Goal: Task Accomplishment & Management: Manage account settings

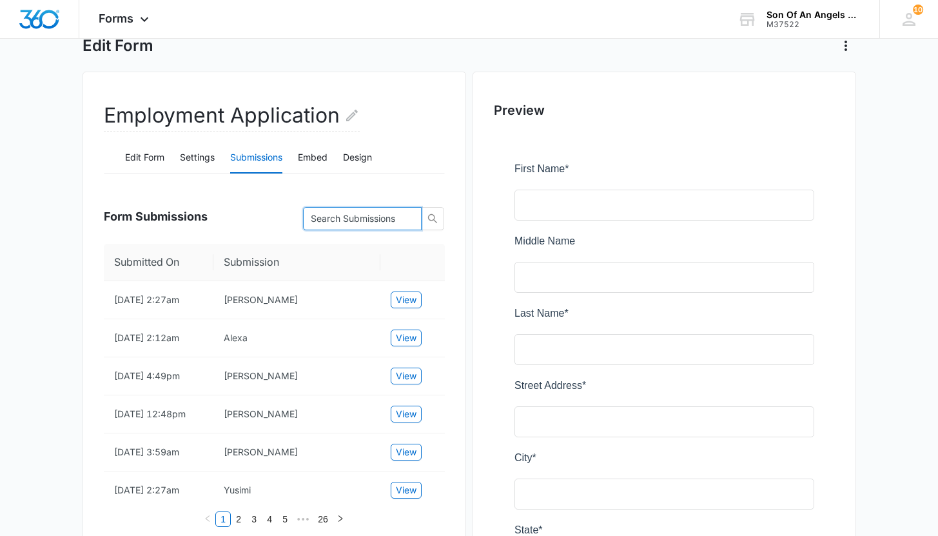
click at [358, 215] on input "text" at bounding box center [357, 218] width 93 height 14
type input "[PERSON_NAME]"
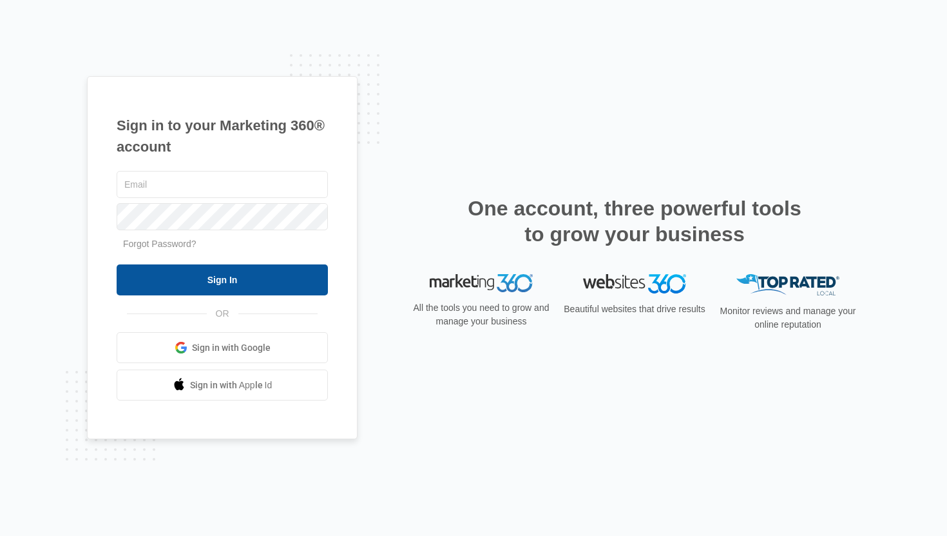
type input "nicole@soaacleaningservices.com"
click at [213, 269] on input "Sign In" at bounding box center [222, 279] width 211 height 31
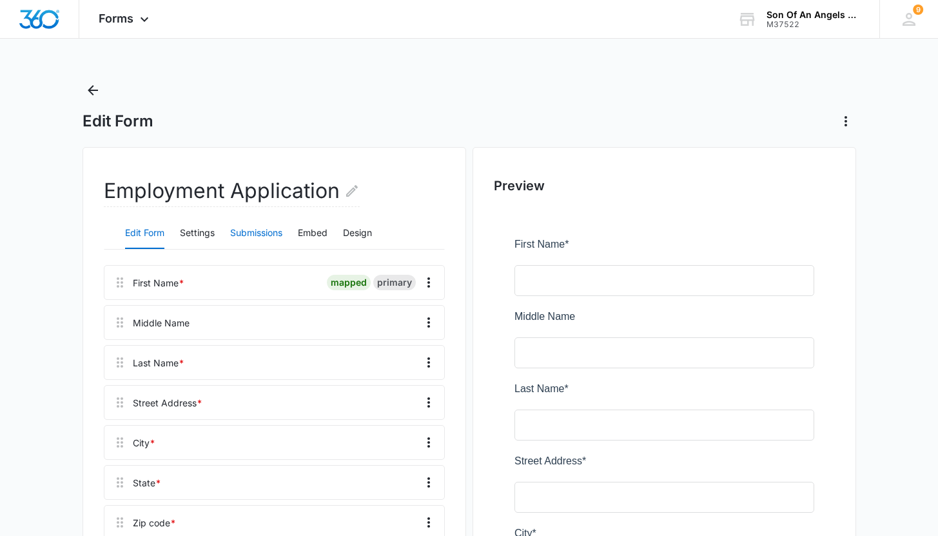
click at [245, 231] on button "Submissions" at bounding box center [256, 233] width 52 height 31
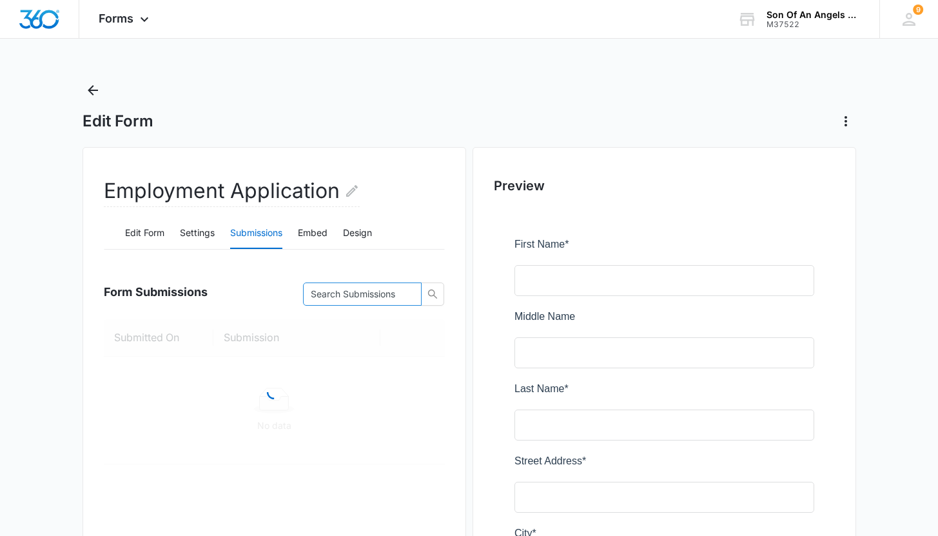
click at [347, 291] on input "text" at bounding box center [357, 294] width 93 height 14
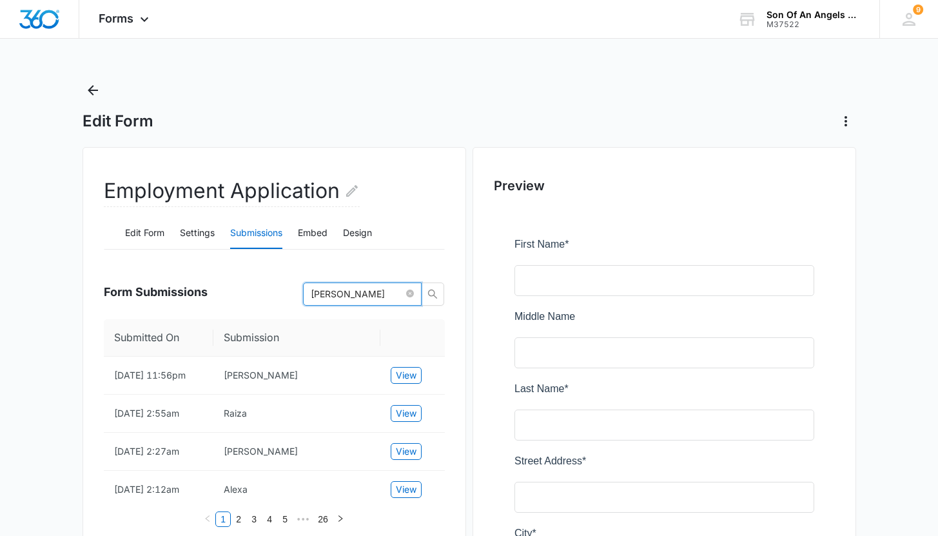
type input "[PERSON_NAME]"
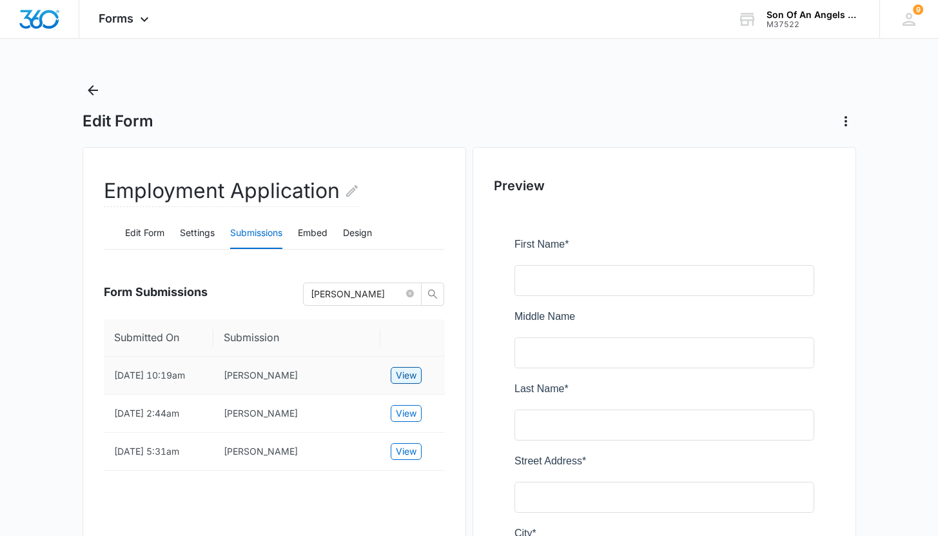
click at [400, 372] on span "View" at bounding box center [406, 375] width 21 height 14
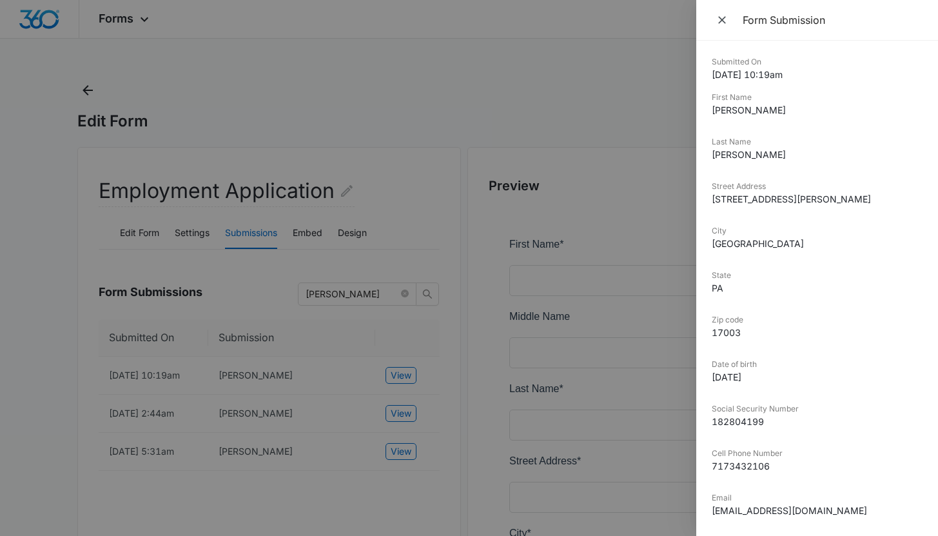
drag, startPoint x: 374, startPoint y: 148, endPoint x: 374, endPoint y: 160, distance: 12.9
click at [374, 148] on div at bounding box center [469, 268] width 938 height 536
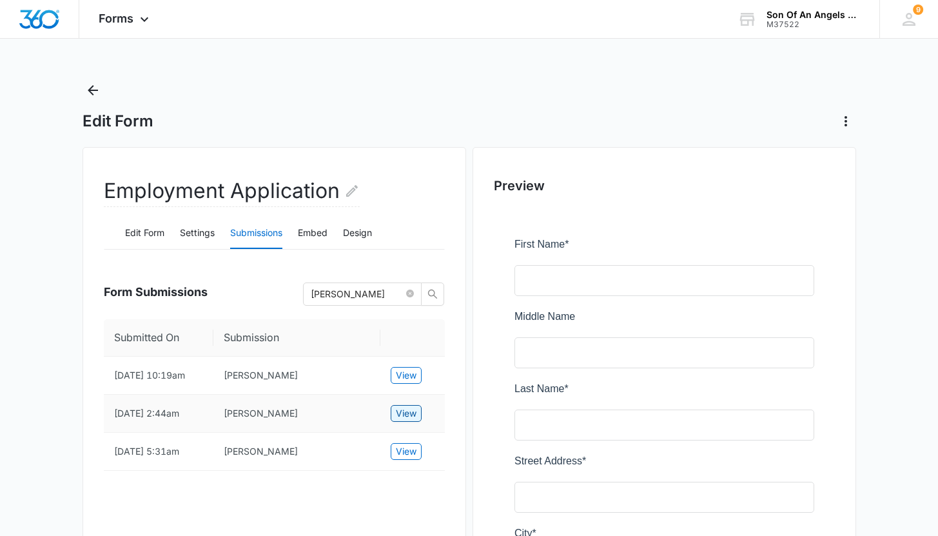
click at [400, 415] on span "View" at bounding box center [406, 413] width 21 height 14
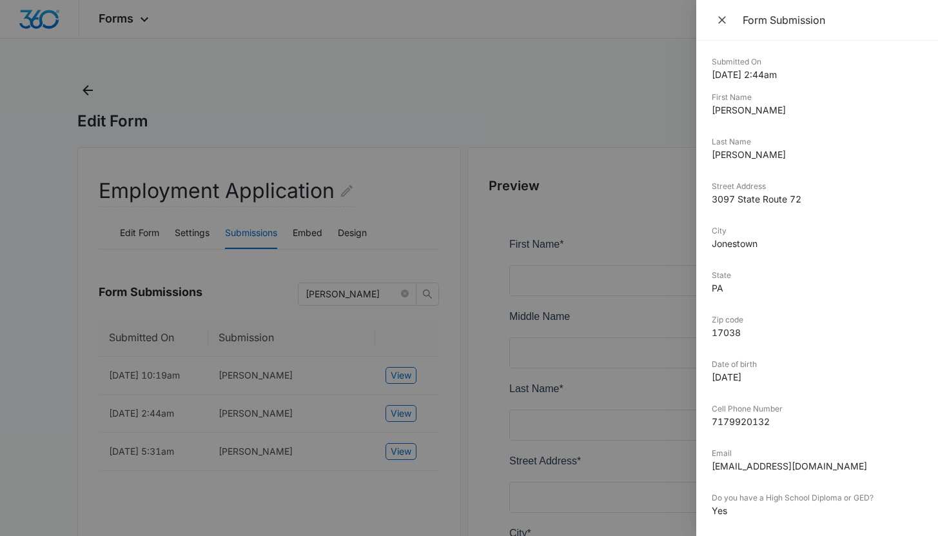
click at [375, 106] on div at bounding box center [469, 268] width 938 height 536
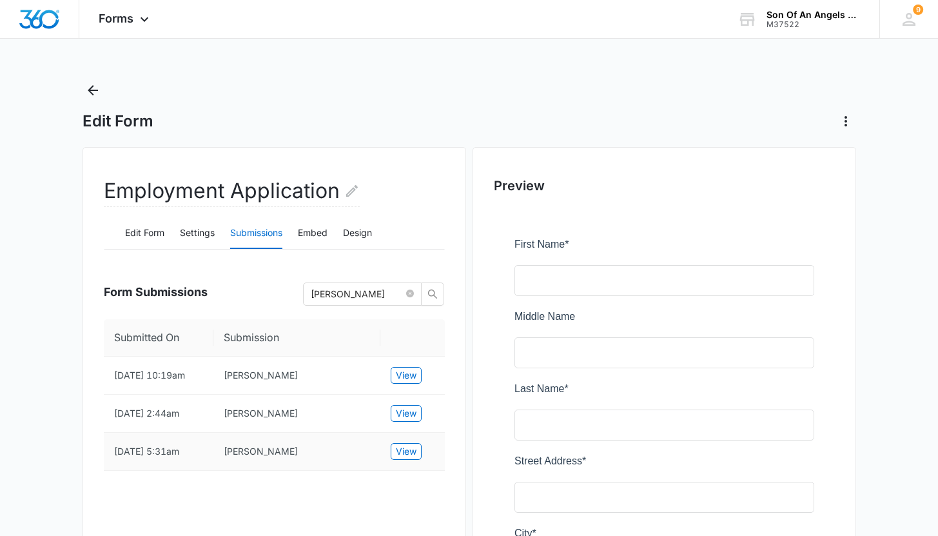
click at [405, 441] on td "View" at bounding box center [412, 451] width 64 height 38
click at [403, 450] on span "View" at bounding box center [406, 451] width 21 height 14
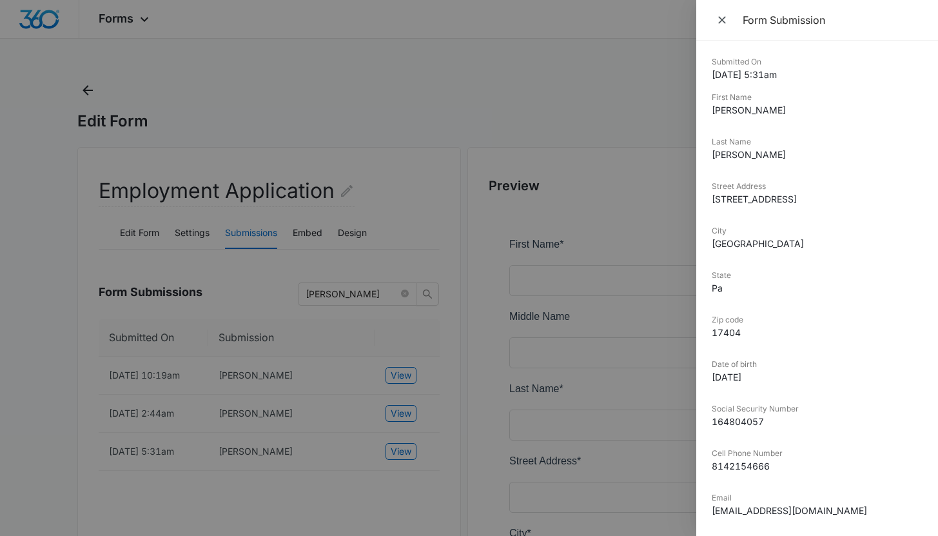
click at [285, 97] on div at bounding box center [469, 268] width 938 height 536
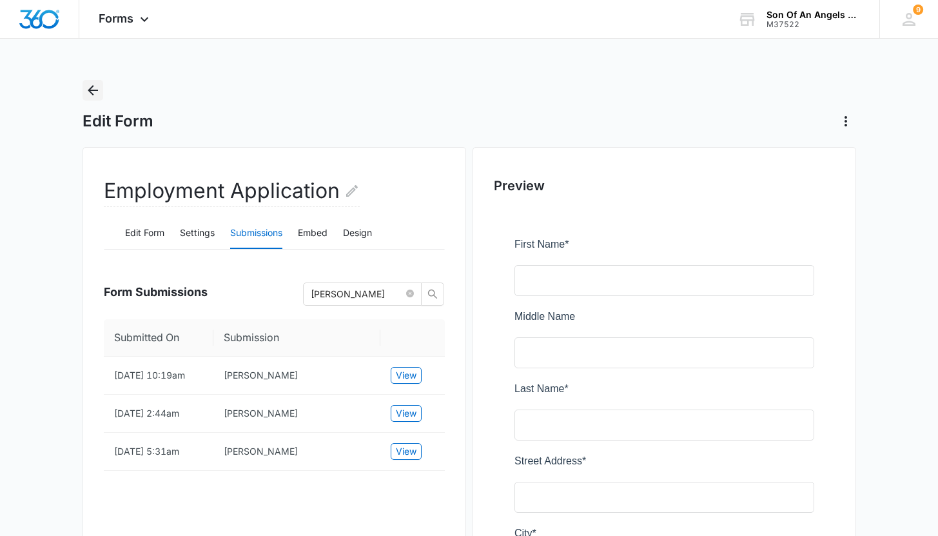
click at [98, 91] on icon "Back" at bounding box center [92, 89] width 15 height 15
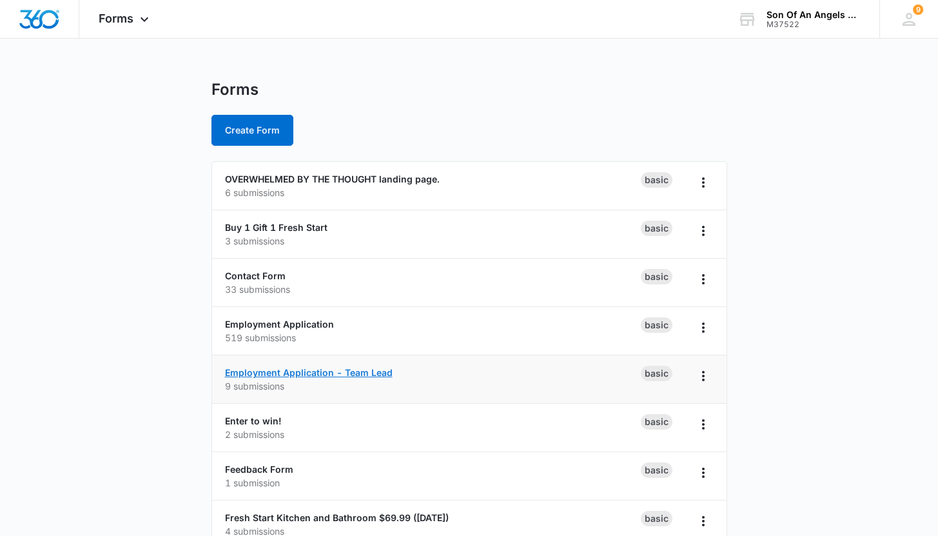
click at [320, 373] on link "Employment Application - Team Lead" at bounding box center [309, 372] width 168 height 11
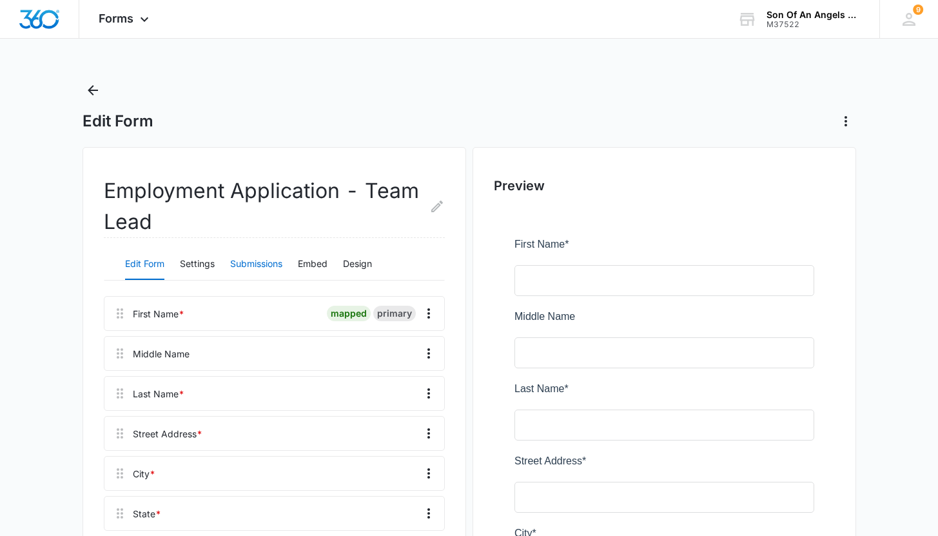
drag, startPoint x: 262, startPoint y: 274, endPoint x: 303, endPoint y: 282, distance: 41.5
click at [262, 274] on button "Submissions" at bounding box center [256, 264] width 52 height 31
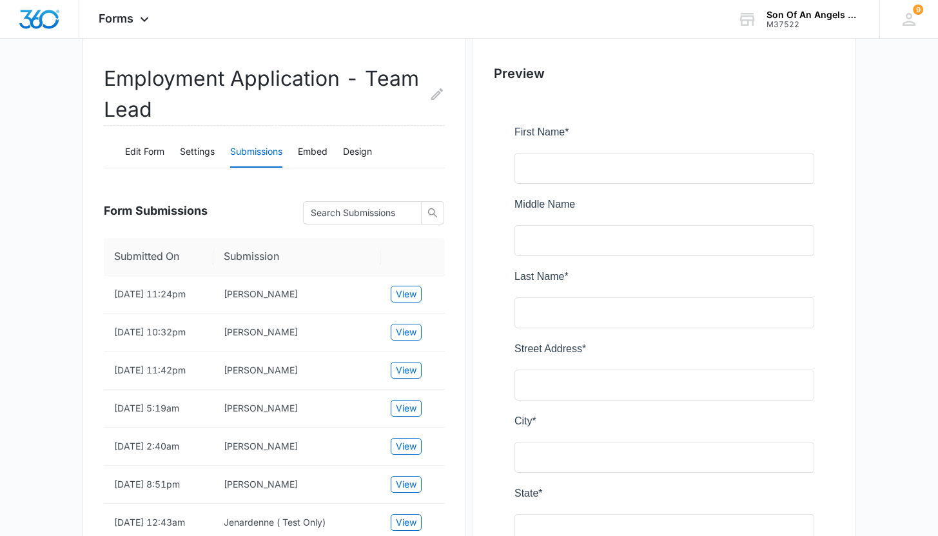
scroll to position [44, 0]
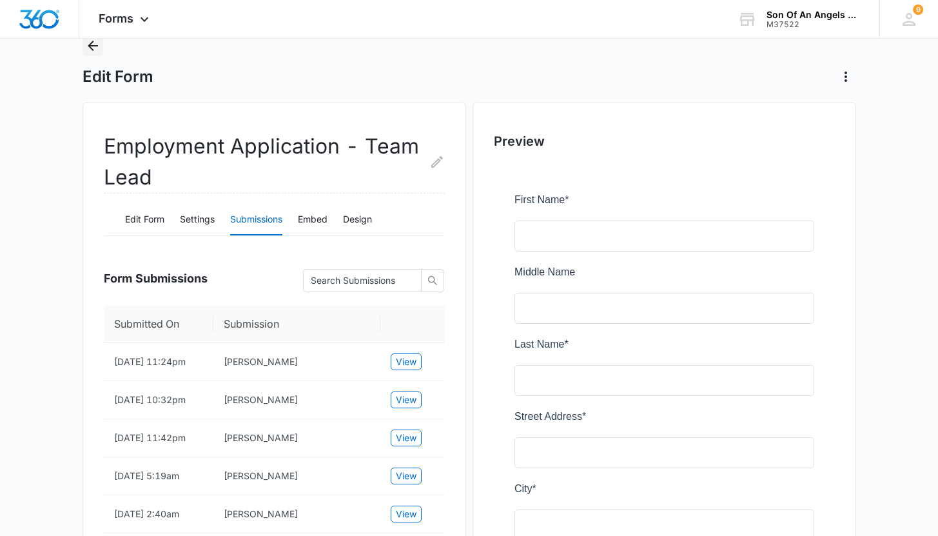
click at [97, 52] on icon "Back" at bounding box center [92, 45] width 15 height 15
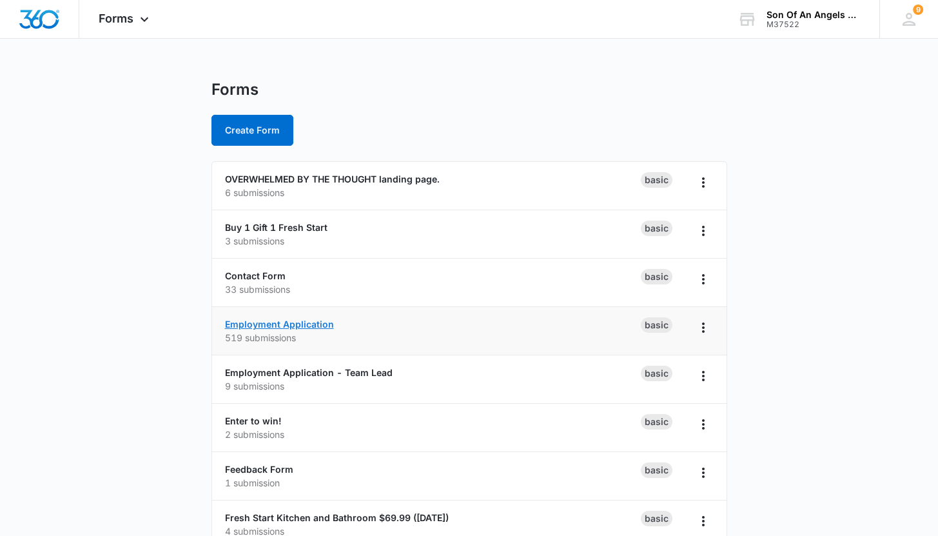
click at [293, 327] on link "Employment Application" at bounding box center [279, 323] width 109 height 11
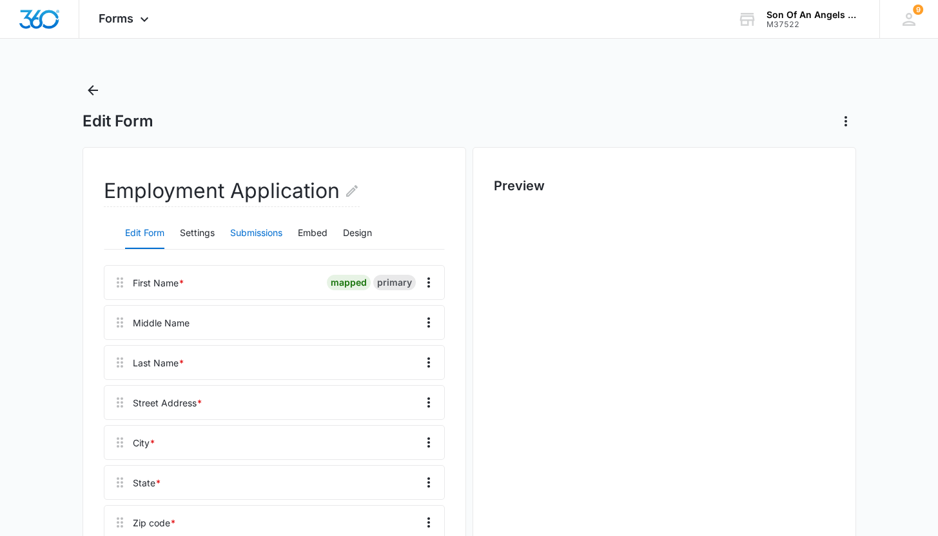
click at [242, 228] on button "Submissions" at bounding box center [256, 233] width 52 height 31
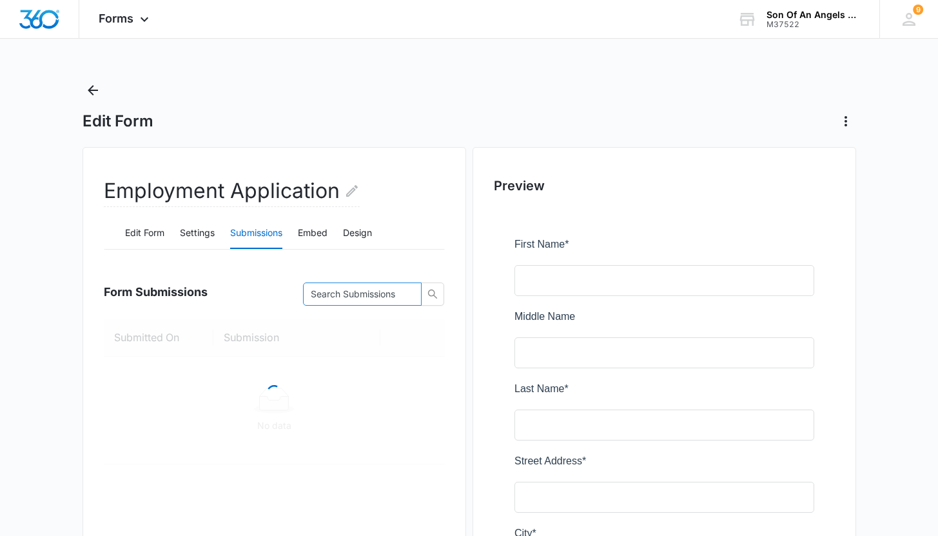
click at [360, 296] on input "text" at bounding box center [357, 294] width 93 height 14
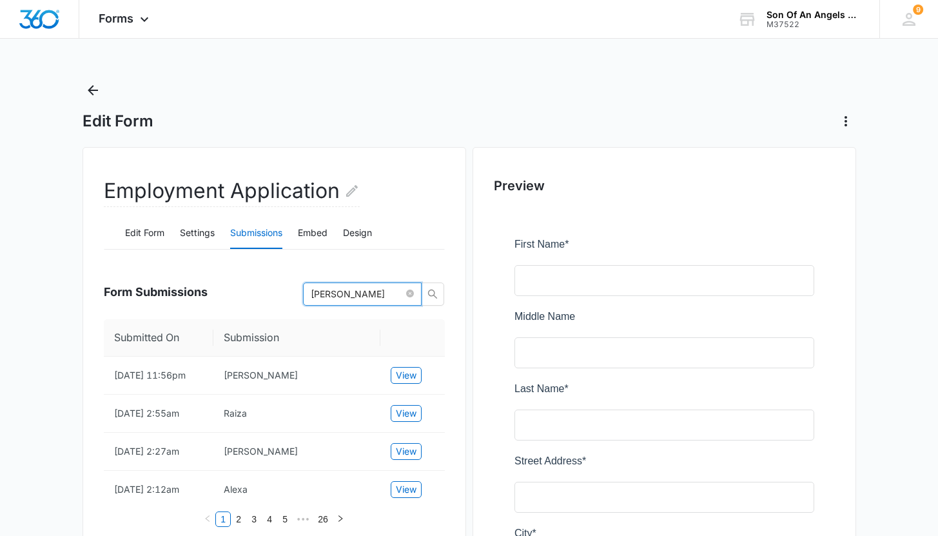
type input "[PERSON_NAME]"
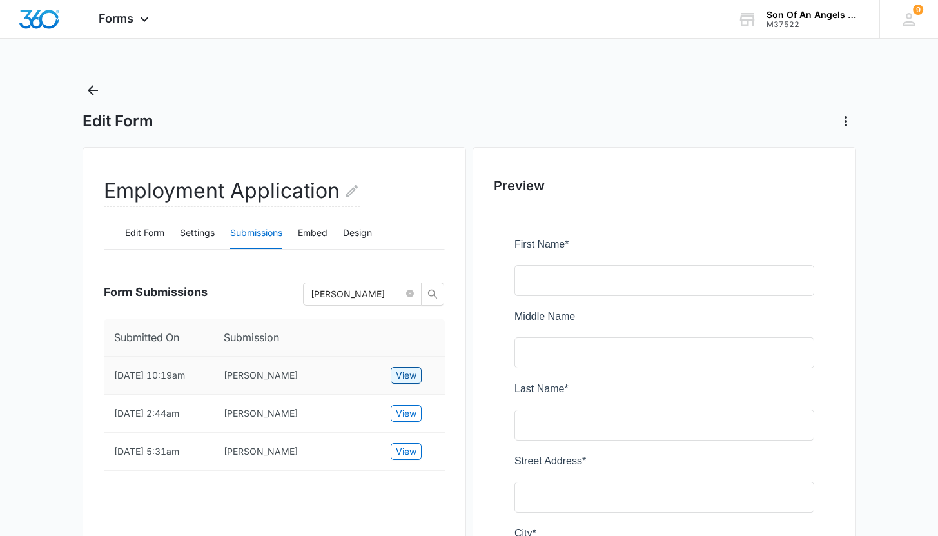
click at [406, 376] on span "View" at bounding box center [406, 375] width 21 height 14
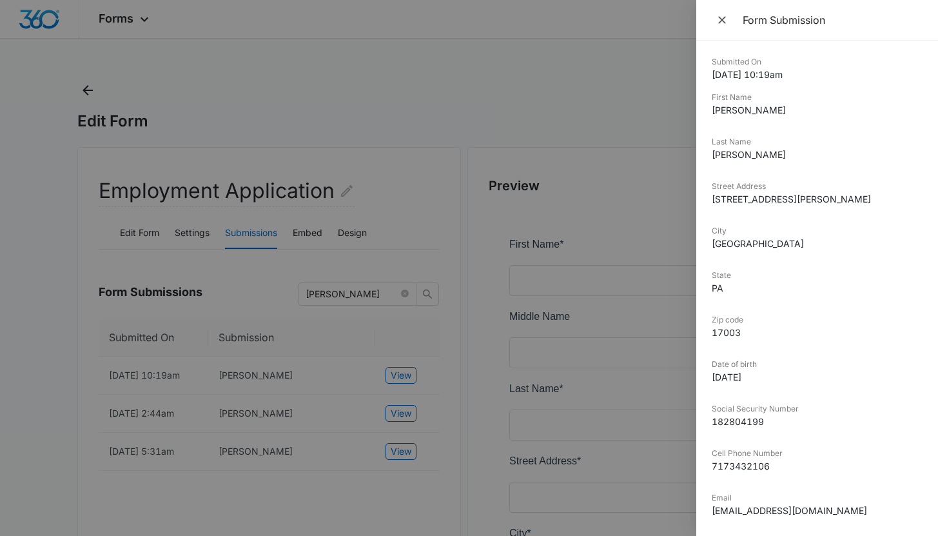
click at [398, 127] on div at bounding box center [469, 268] width 938 height 536
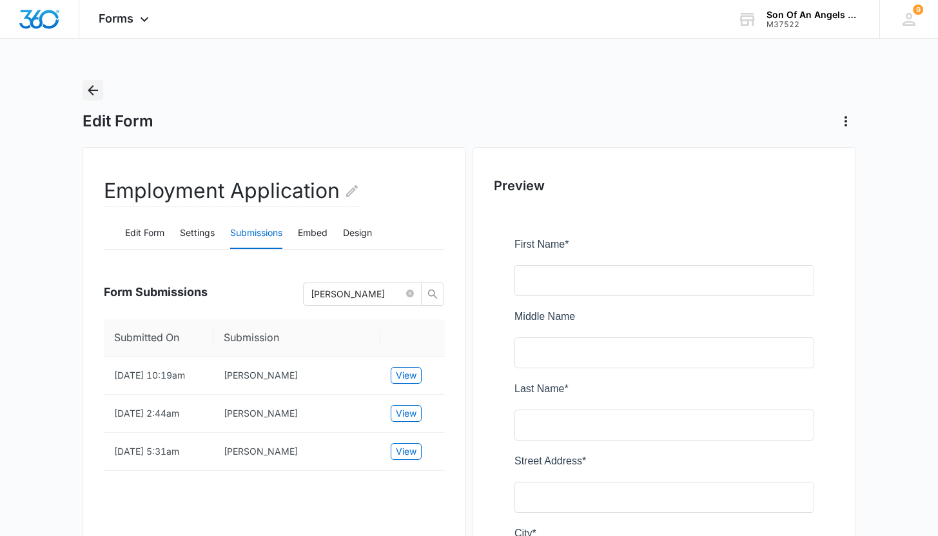
click at [99, 92] on icon "Back" at bounding box center [92, 89] width 15 height 15
